Goal: Transaction & Acquisition: Purchase product/service

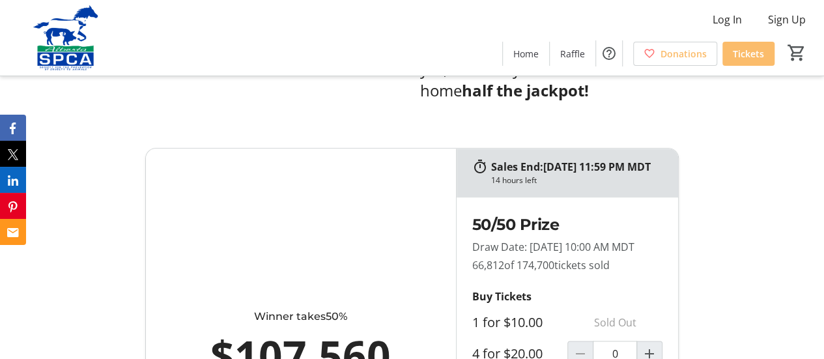
scroll to position [717, 0]
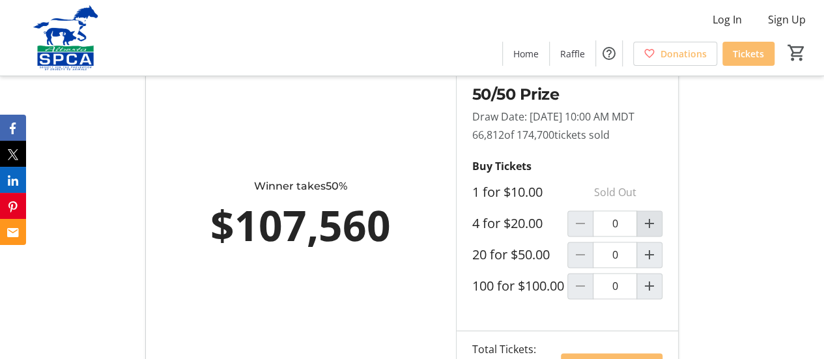
click at [650, 231] on mat-icon "Increment by one" at bounding box center [650, 224] width 16 height 16
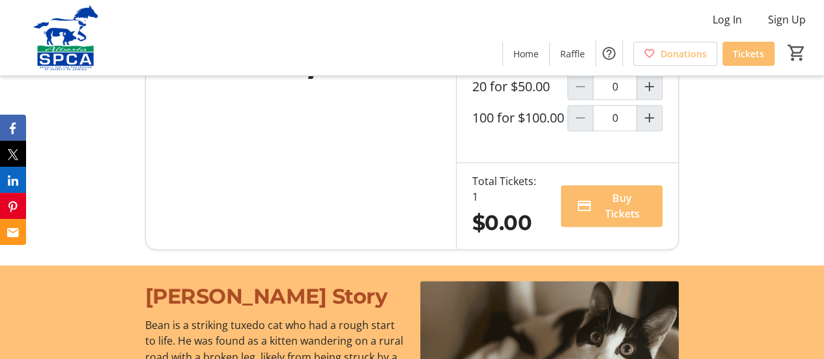
scroll to position [912, 0]
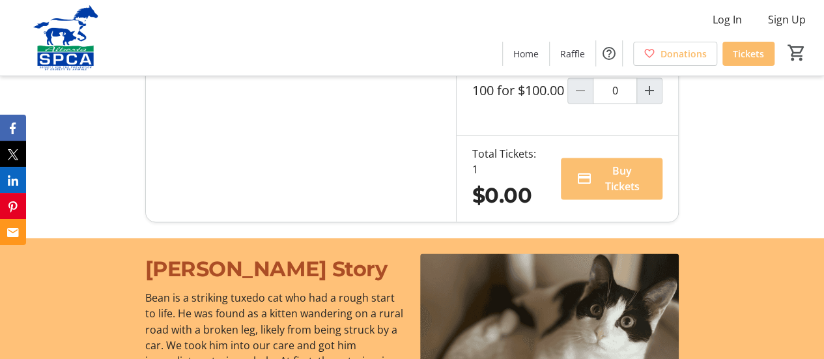
type input "1"
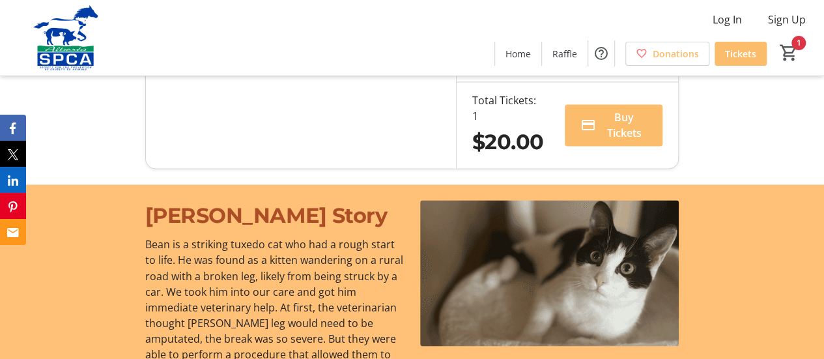
scroll to position [977, 0]
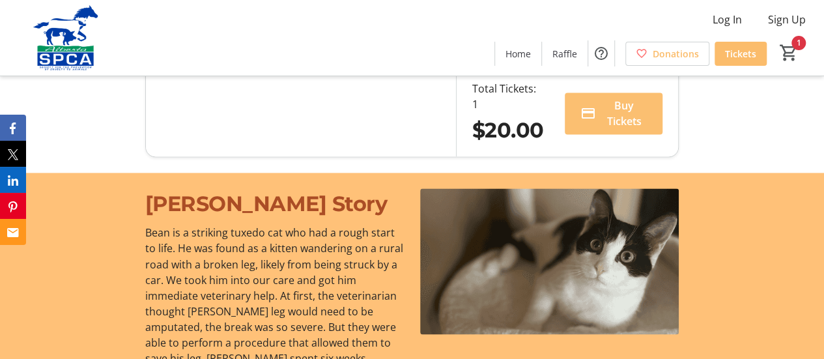
click at [633, 129] on span "Buy Tickets" at bounding box center [624, 113] width 46 height 31
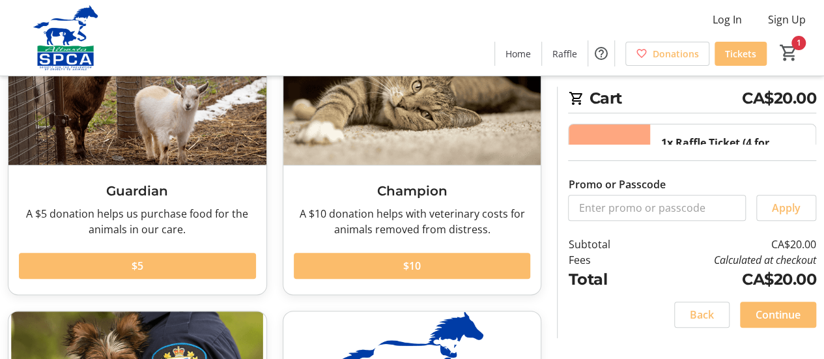
scroll to position [130, 0]
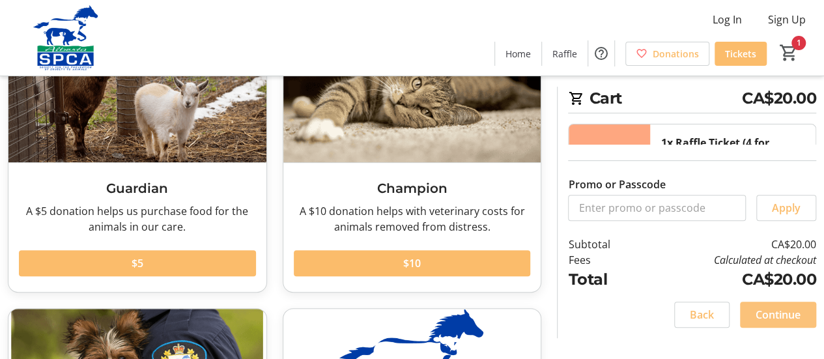
click at [766, 311] on span "Continue" at bounding box center [778, 315] width 45 height 16
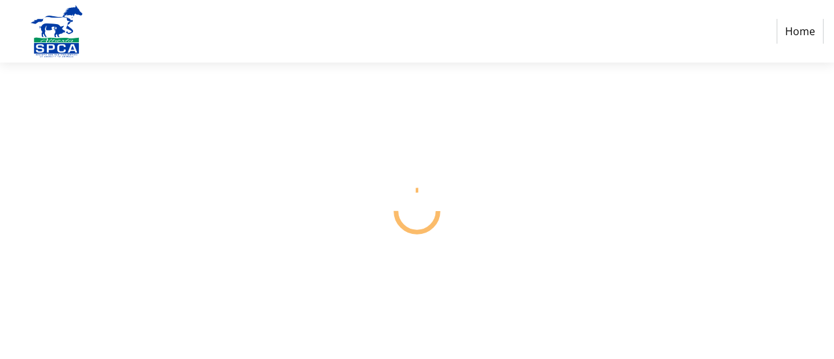
select select "CA"
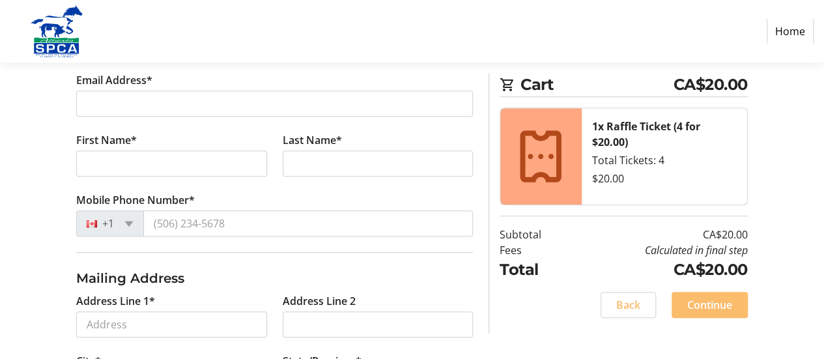
scroll to position [261, 0]
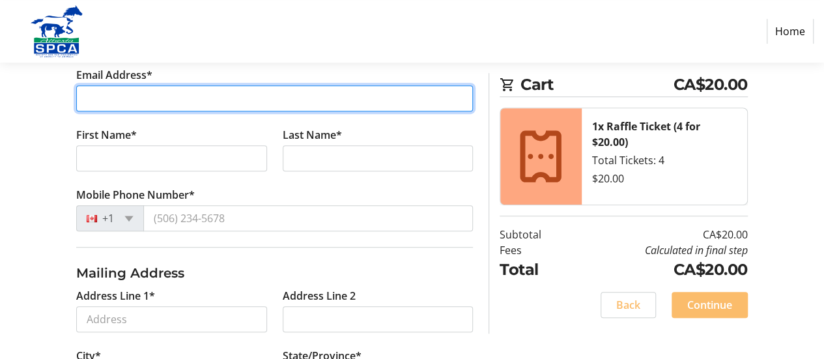
click at [141, 88] on input "Email Address*" at bounding box center [274, 98] width 397 height 26
type input "[PERSON_NAME][EMAIL_ADDRESS][DOMAIN_NAME]"
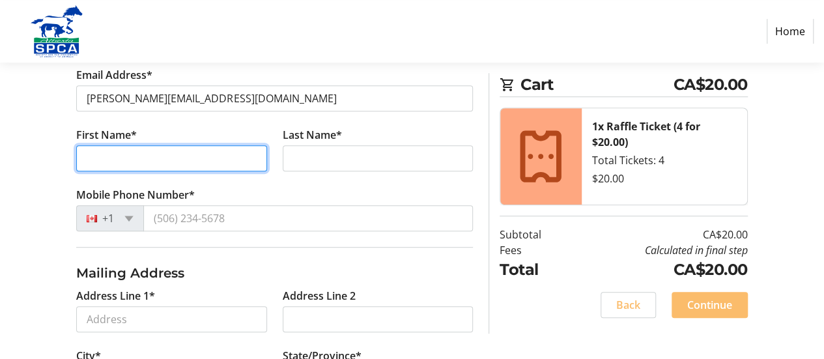
type input "[PERSON_NAME]"
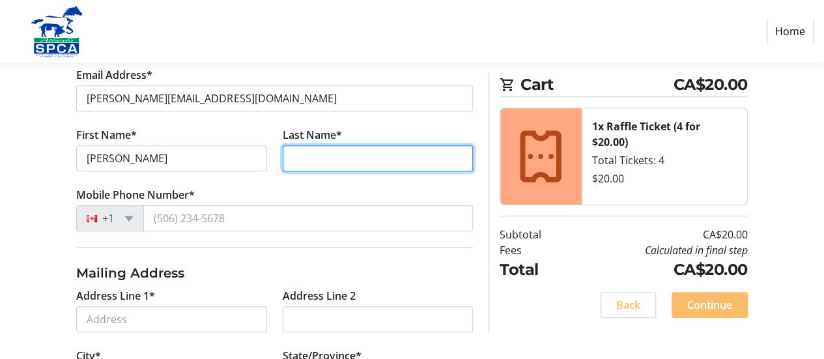
type input "Sunley"
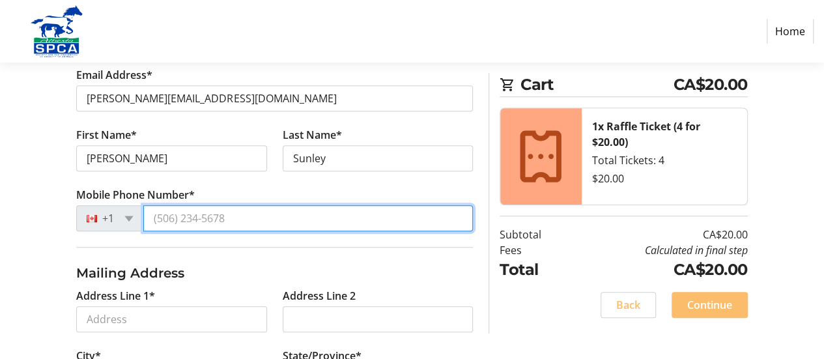
type input "[PHONE_NUMBER]"
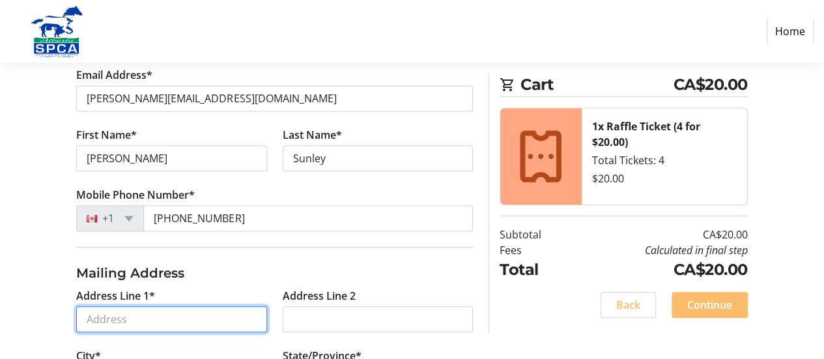
type input "[STREET_ADDRESS]"
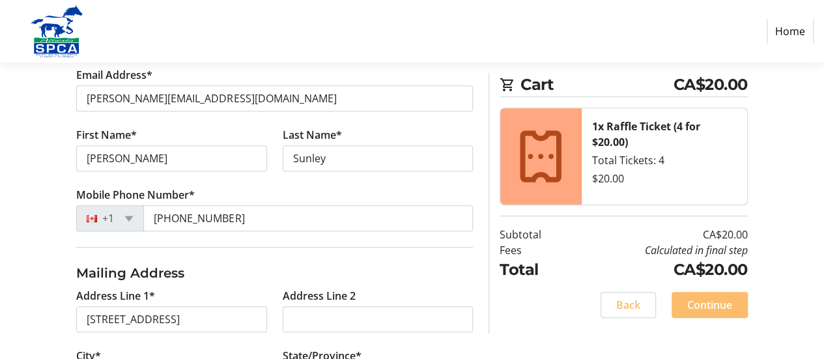
type input "[GEOGRAPHIC_DATA]"
select select "AB"
type input "T5T 7B2"
click at [22, 180] on div "Log In to Your Account (Optional) Or continue below to checkout as a guest. Log…" at bounding box center [412, 237] width 824 height 655
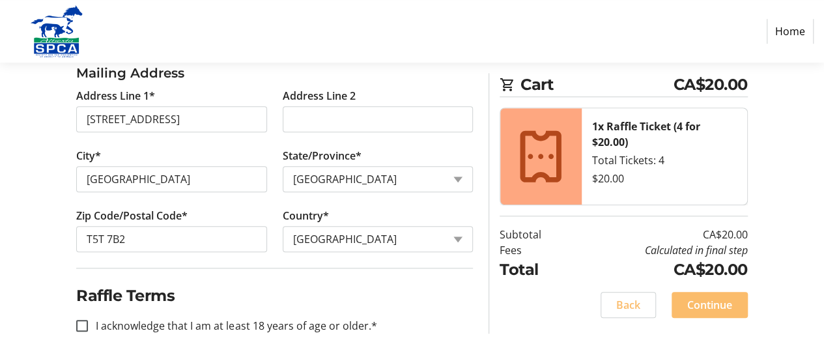
scroll to position [462, 0]
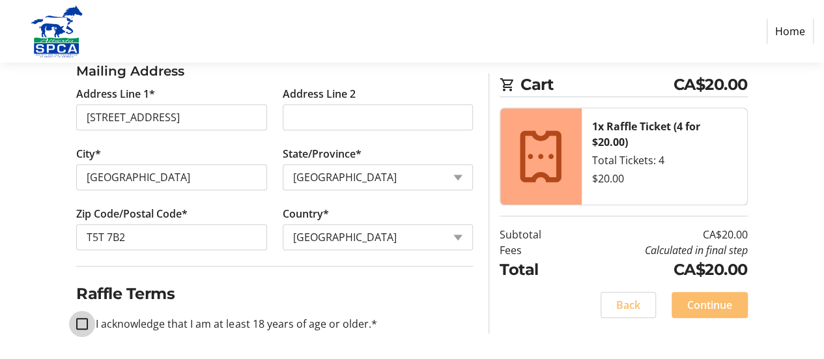
click at [86, 321] on input "I acknowledge that I am at least 18 years of age or older.*" at bounding box center [82, 324] width 12 height 12
checkbox input "true"
click at [696, 302] on span "Continue" at bounding box center [709, 305] width 45 height 16
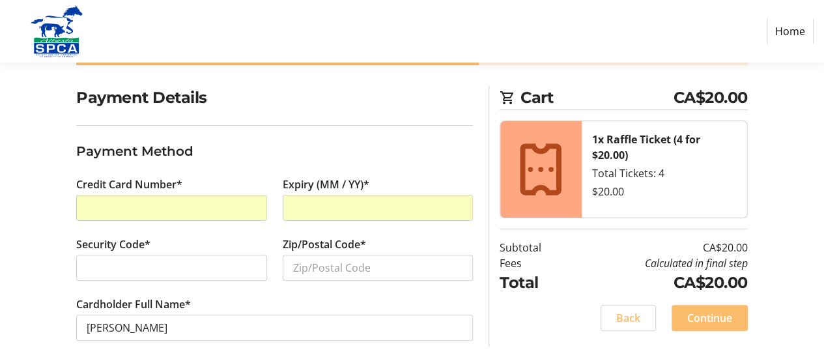
scroll to position [96, 0]
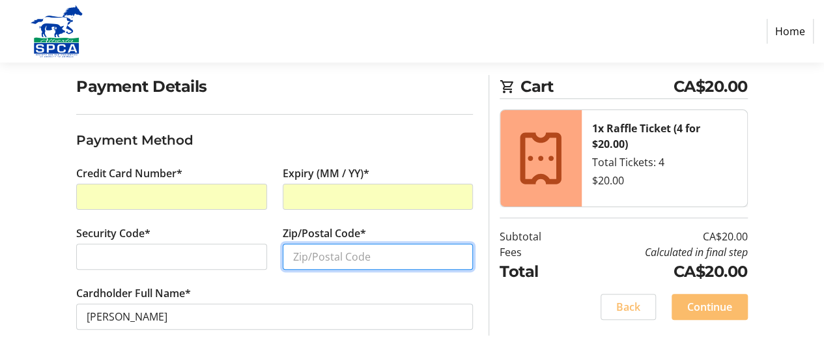
click at [321, 253] on input "Zip/Postal Code*" at bounding box center [378, 257] width 190 height 26
type input "T5T7B2"
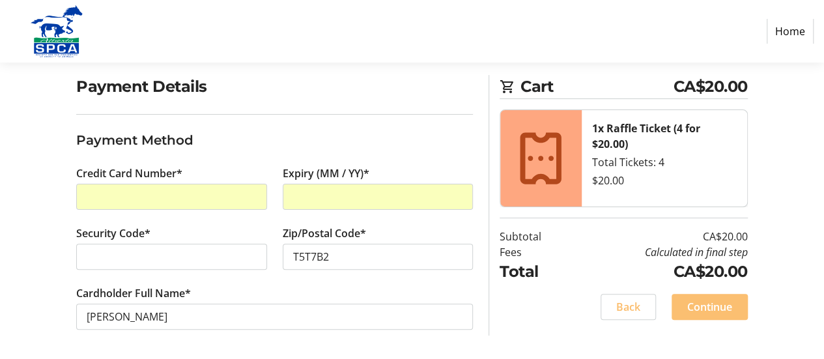
click at [707, 301] on span "Continue" at bounding box center [709, 307] width 45 height 16
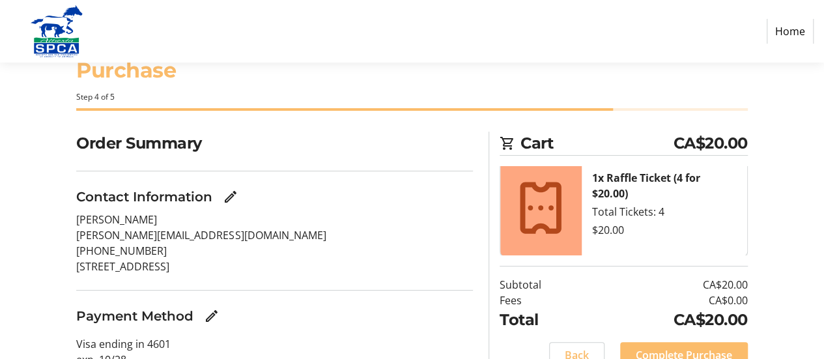
scroll to position [98, 0]
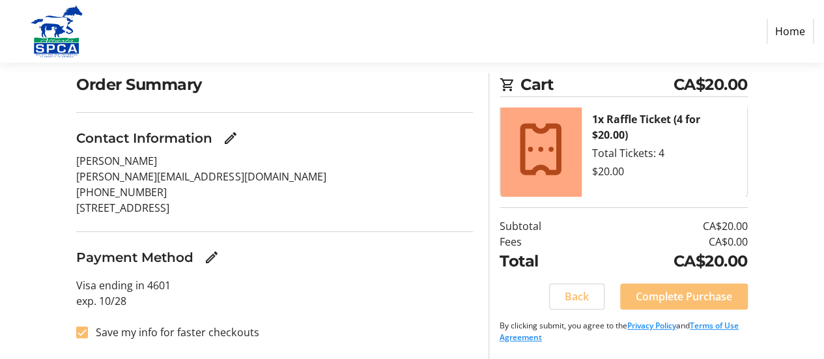
click at [679, 291] on span "Complete Purchase" at bounding box center [684, 297] width 96 height 16
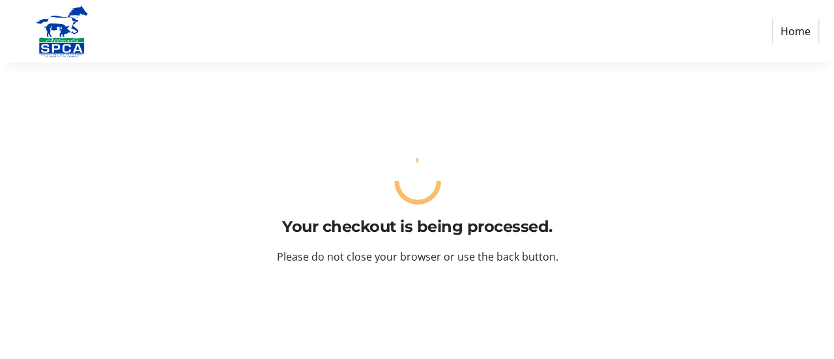
scroll to position [0, 0]
